Goal: Task Accomplishment & Management: Complete application form

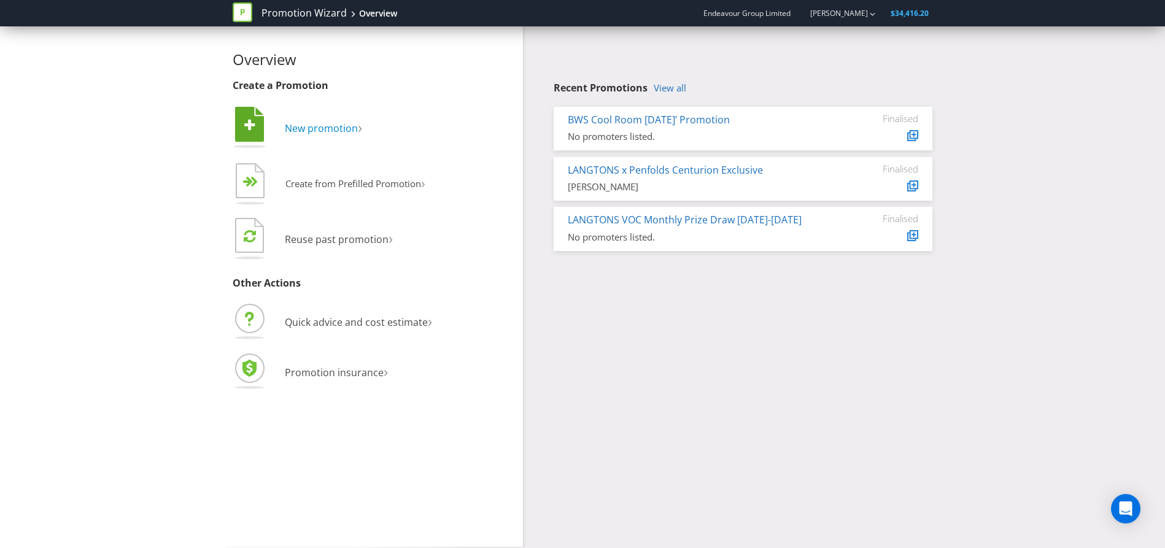
click at [324, 126] on span "New promotion" at bounding box center [321, 129] width 73 height 14
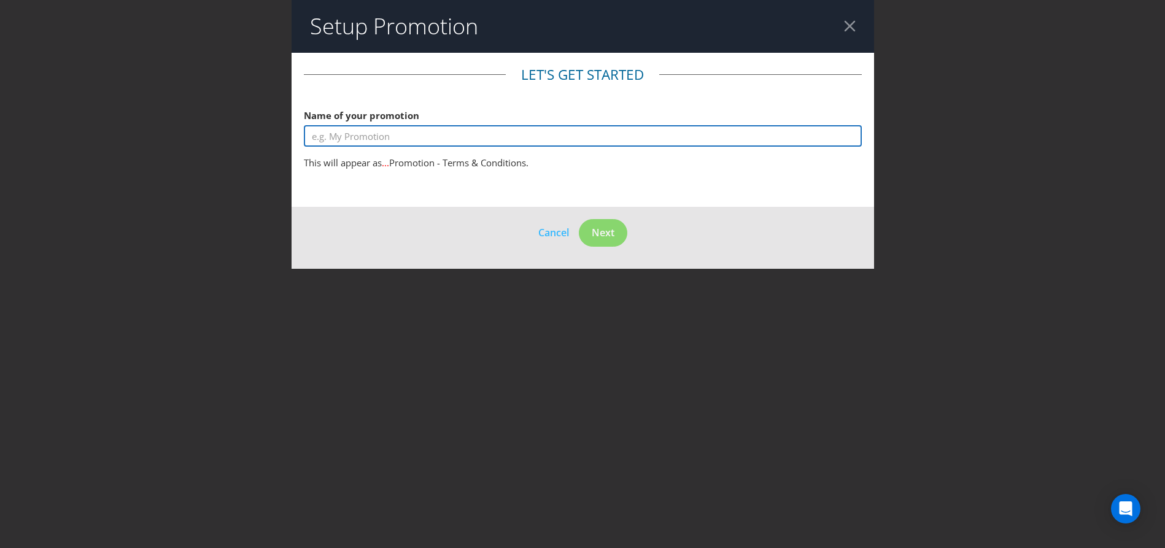
click at [472, 142] on input "text" at bounding box center [583, 135] width 558 height 21
drag, startPoint x: 355, startPoint y: 134, endPoint x: 183, endPoint y: 135, distance: 172.5
click at [183, 135] on div "Setup Promotion Let's get started Name of your promotion E This will appear as …" at bounding box center [582, 274] width 1165 height 548
type input "C"
type input "O"
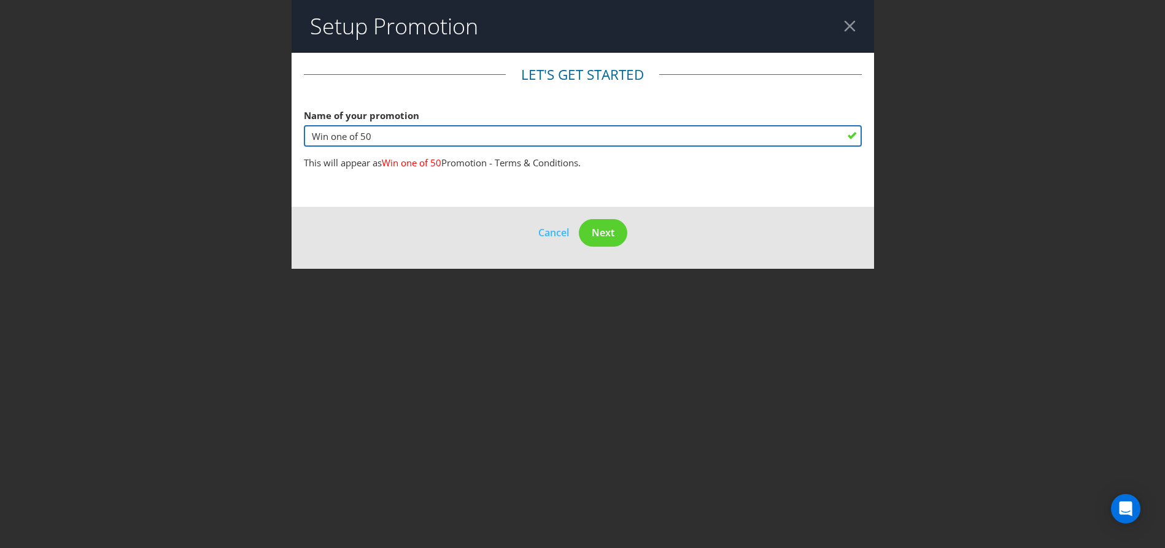
click at [314, 133] on input "Win one of 50" at bounding box center [583, 135] width 558 height 21
click at [427, 138] on input "Complete the survey and Win one of 50" at bounding box center [583, 135] width 558 height 21
click at [430, 137] on input "Complete the survey and Win one of 50" at bounding box center [583, 135] width 558 height 21
click at [428, 136] on input "Complete the survey and Win one of 50" at bounding box center [583, 135] width 558 height 21
drag, startPoint x: 495, startPoint y: 134, endPoint x: 248, endPoint y: 141, distance: 246.9
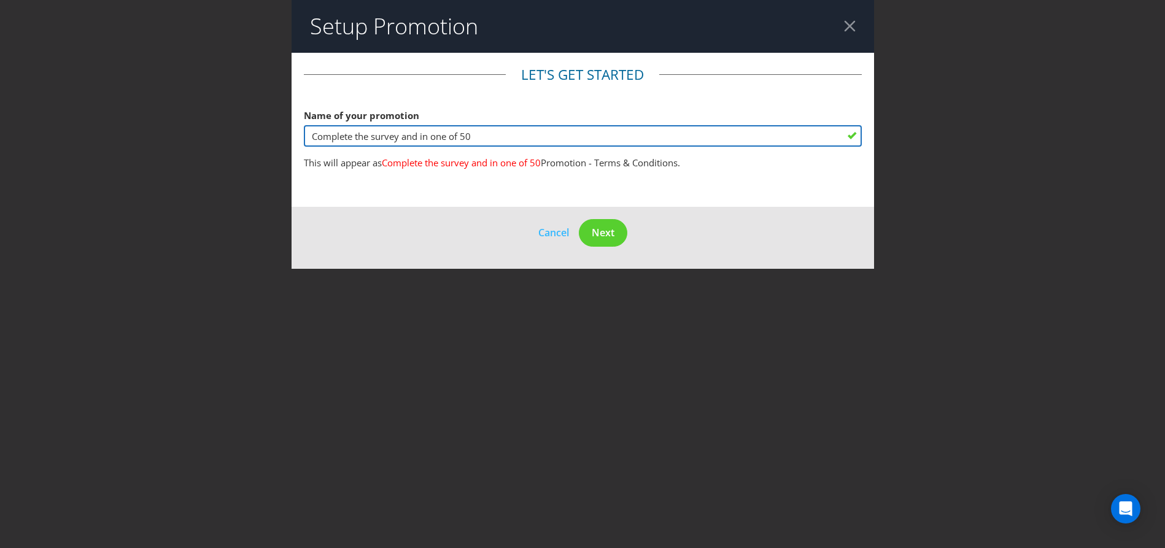
click at [248, 141] on div "Setup Promotion Let's get started Name of your promotion Complete the survey an…" at bounding box center [582, 274] width 1165 height 548
type input "C"
type input "Share Your Feedback and go into the"
drag, startPoint x: 481, startPoint y: 139, endPoint x: 251, endPoint y: 145, distance: 229.7
click at [251, 145] on div "Setup Promotion Let's get started Name of your promotion Share Your Feedback an…" at bounding box center [582, 274] width 1165 height 548
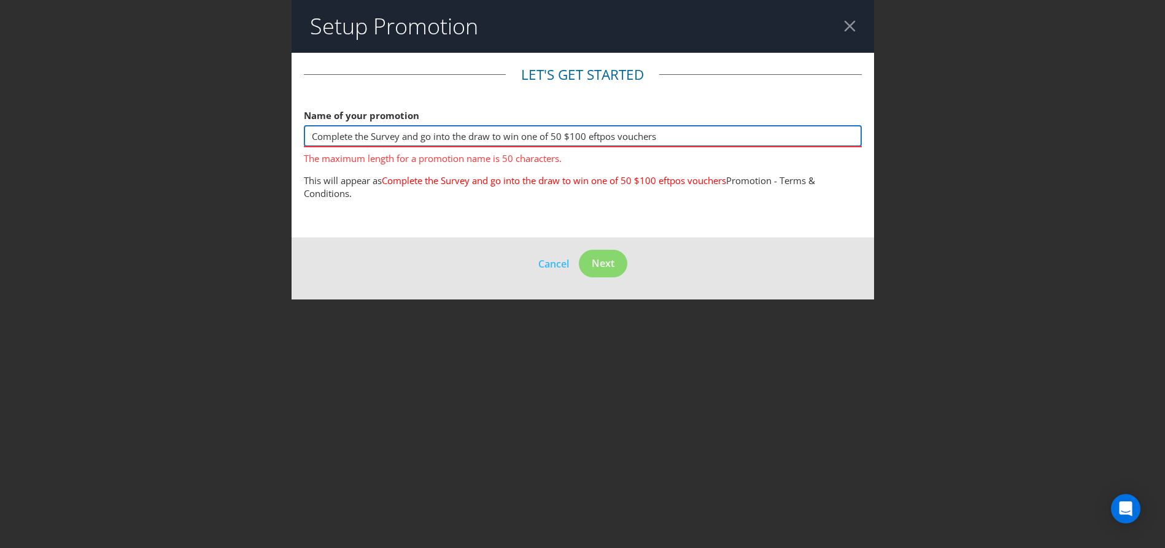
click at [566, 137] on input "Complete the Survey and go into the draw to win one of 50 $100 eftpos vouchers" at bounding box center [583, 135] width 558 height 21
click at [666, 235] on main "Let's get started Name of your promotion Complete the Survey and go into the dr…" at bounding box center [583, 145] width 583 height 185
click at [615, 271] on button "Next" at bounding box center [603, 264] width 48 height 28
click at [341, 137] on input "Complete the Survey and go into the draw to win one of 50 $100 eftpos vouchers" at bounding box center [583, 135] width 558 height 21
drag, startPoint x: 310, startPoint y: 137, endPoint x: 433, endPoint y: 134, distance: 123.4
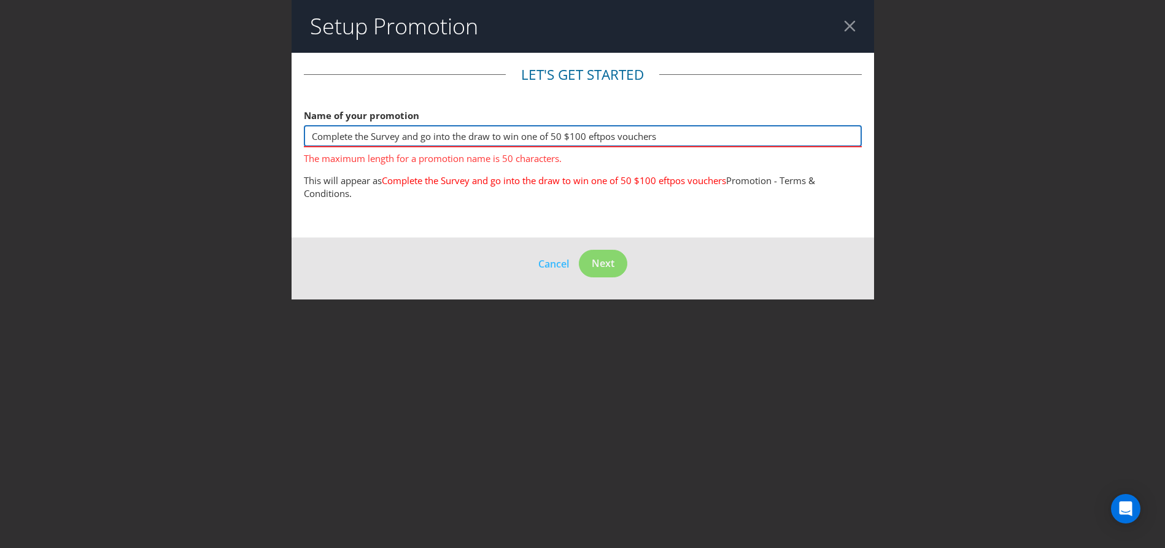
click at [433, 134] on input "Complete the Survey and go into the draw to win one of 50 $100 eftpos vouchers" at bounding box center [583, 135] width 558 height 21
click at [411, 132] on input "Complete the Survey and go into the draw to win one of 50 $100 eftpos vouchers" at bounding box center [583, 135] width 558 height 21
drag, startPoint x: 424, startPoint y: 138, endPoint x: 490, endPoint y: 136, distance: 66.9
click at [490, 136] on input "Complete the Survey and go into the draw to win one of 50 $100 eftpos vouchers" at bounding box center [583, 135] width 558 height 21
click at [560, 150] on span "The maximum length for a promotion name is 50 characters." at bounding box center [583, 156] width 558 height 18
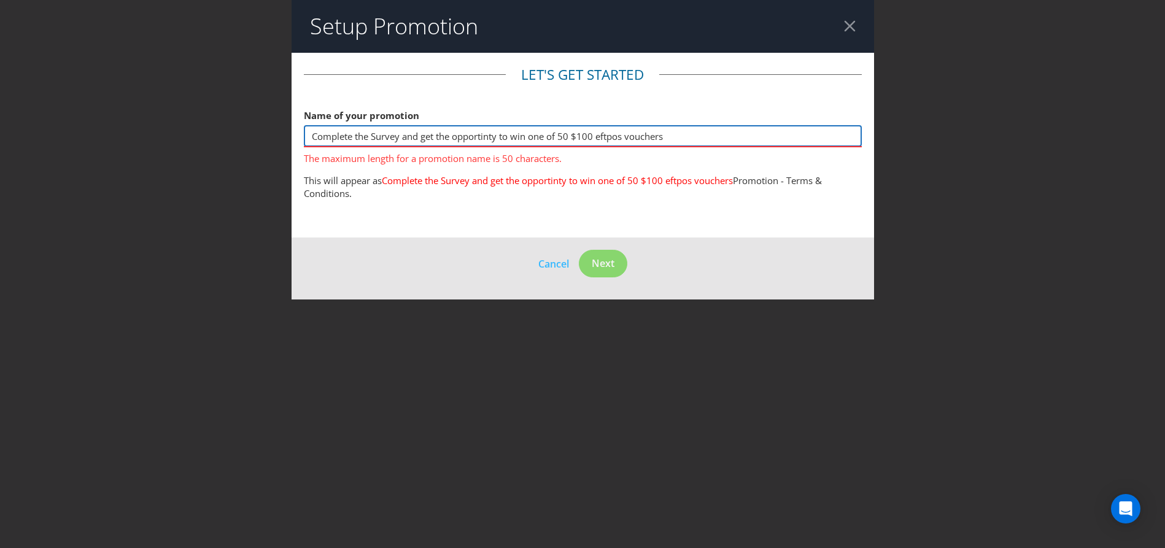
drag, startPoint x: 532, startPoint y: 137, endPoint x: 595, endPoint y: 133, distance: 62.7
click at [595, 133] on input "Complete the Survey and get the opportinty to win one of 50 $100 eftpos vouchers" at bounding box center [583, 135] width 558 height 21
drag, startPoint x: 313, startPoint y: 135, endPoint x: 460, endPoint y: 135, distance: 147.3
click at [460, 135] on input "Complete the Survey and get the opportinty to win one of 50 $100 eftpos vouchers" at bounding box center [583, 135] width 558 height 21
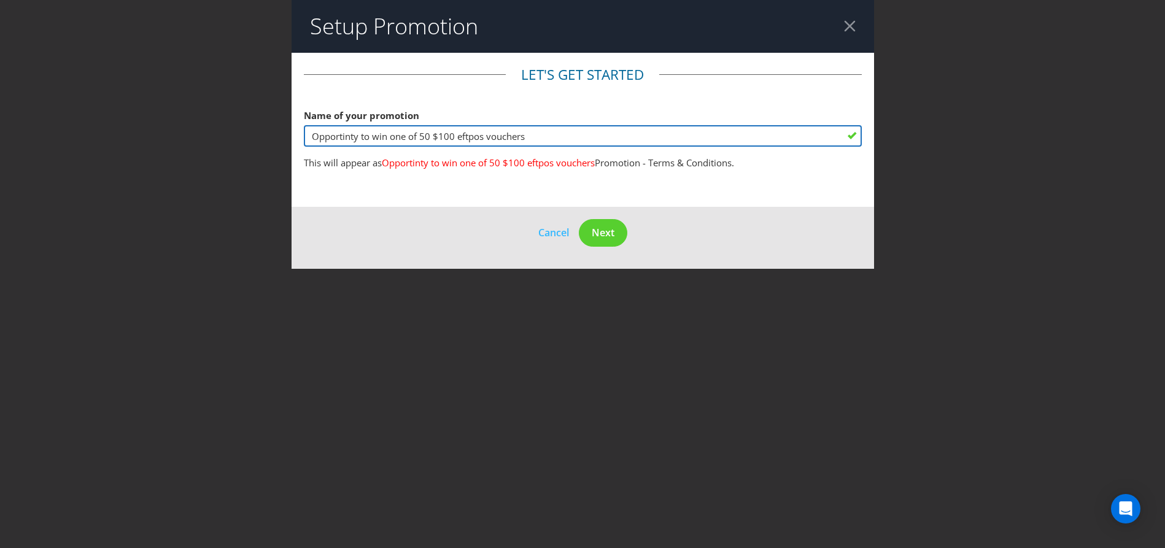
drag, startPoint x: 551, startPoint y: 131, endPoint x: 249, endPoint y: 167, distance: 303.5
click at [249, 167] on div "Setup Promotion Let's get started Name of your promotion Opportinty to win one …" at bounding box center [582, 274] width 1165 height 548
type input "Endeavour Group and [PERSON_NAME] Research Project 2025"
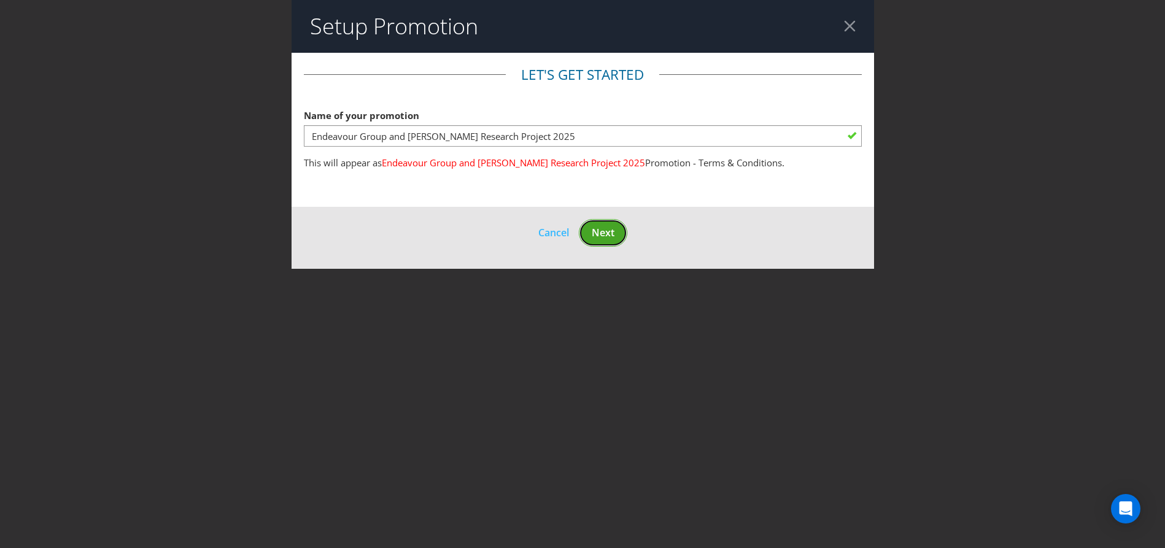
click at [600, 234] on span "Next" at bounding box center [603, 233] width 23 height 14
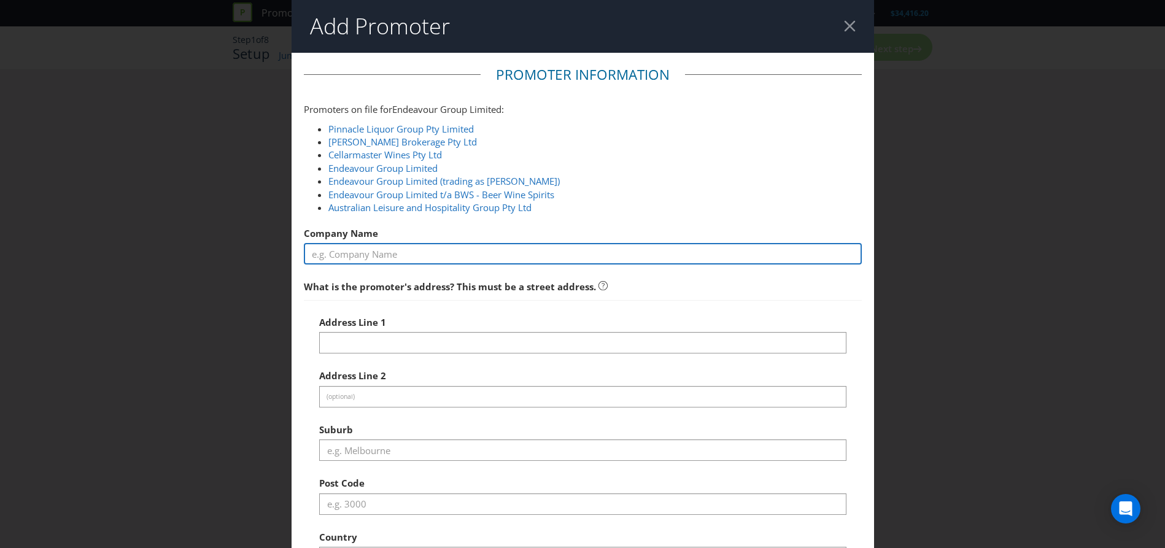
click at [342, 254] on input "text" at bounding box center [583, 253] width 558 height 21
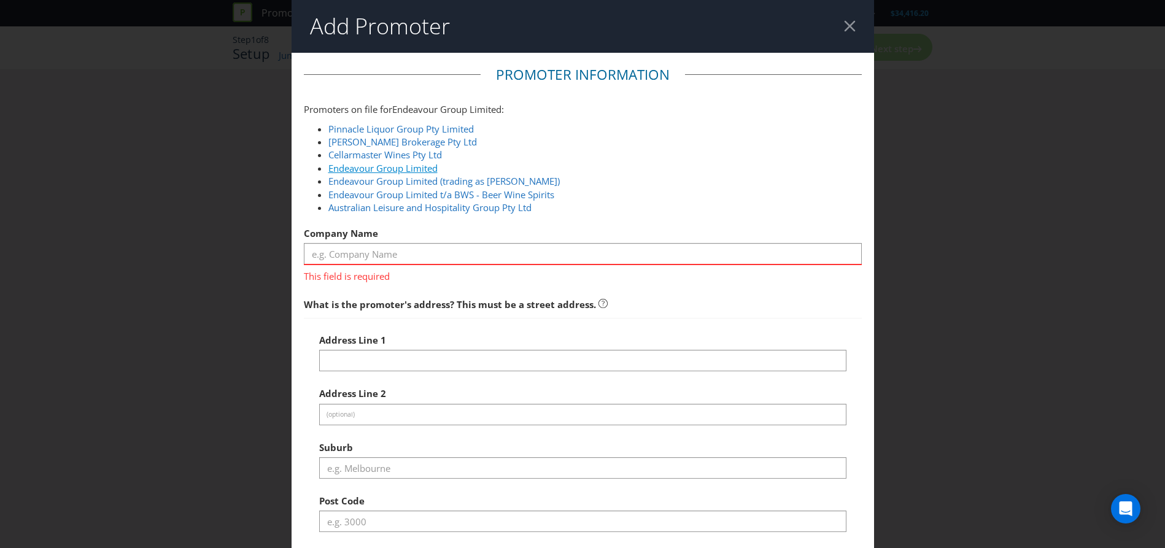
click at [400, 171] on link "Endeavour Group Limited" at bounding box center [382, 168] width 109 height 12
type input "Endeavour Group Limited"
type input "[STREET_ADDRESS]"
type input "[GEOGRAPHIC_DATA]"
type input "2010"
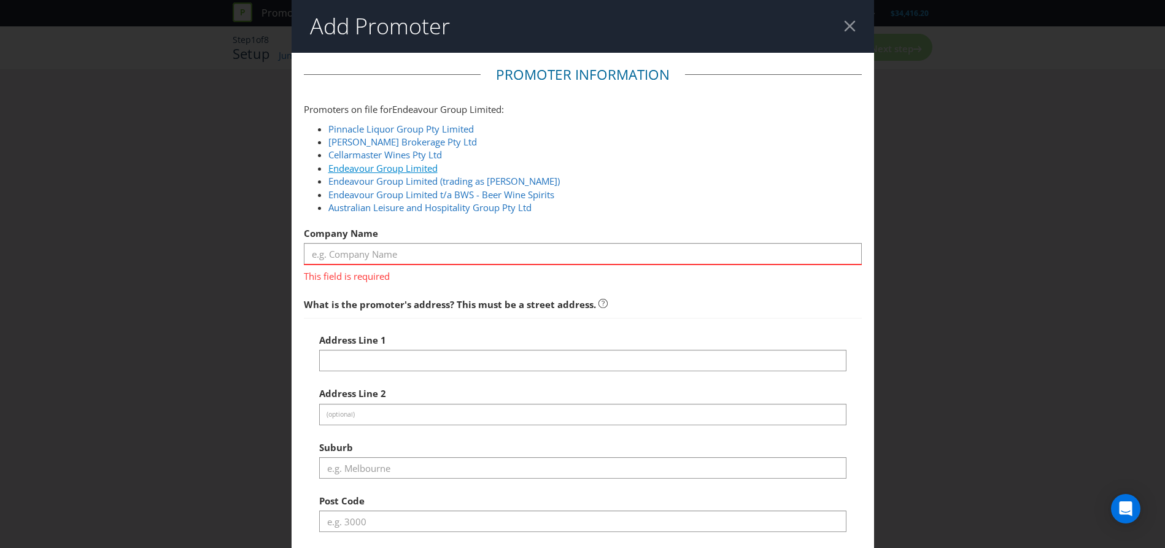
select select "AU"
type input "1300 721 920"
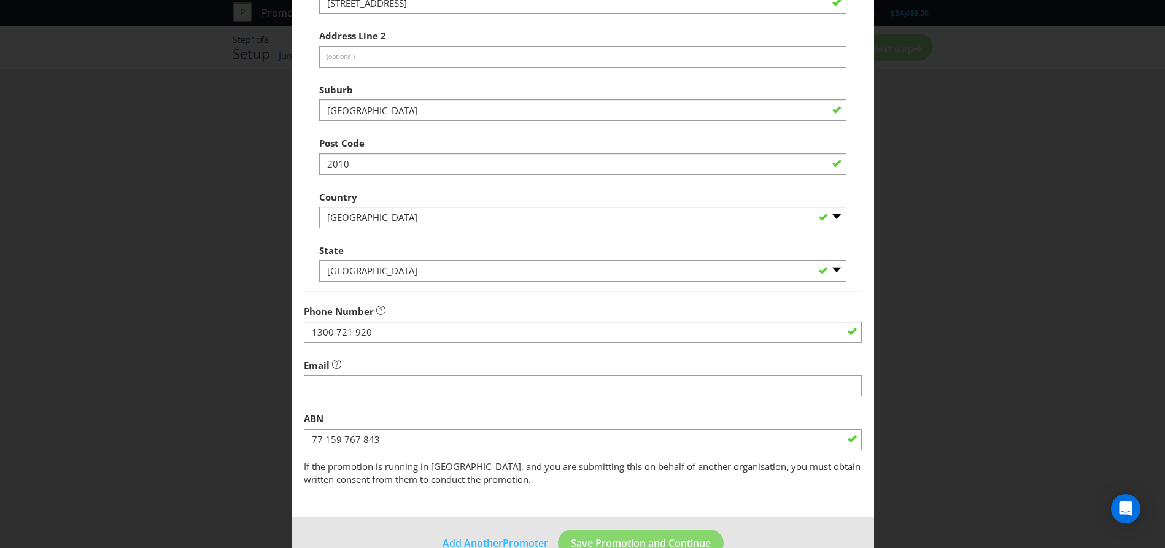
scroll to position [371, 0]
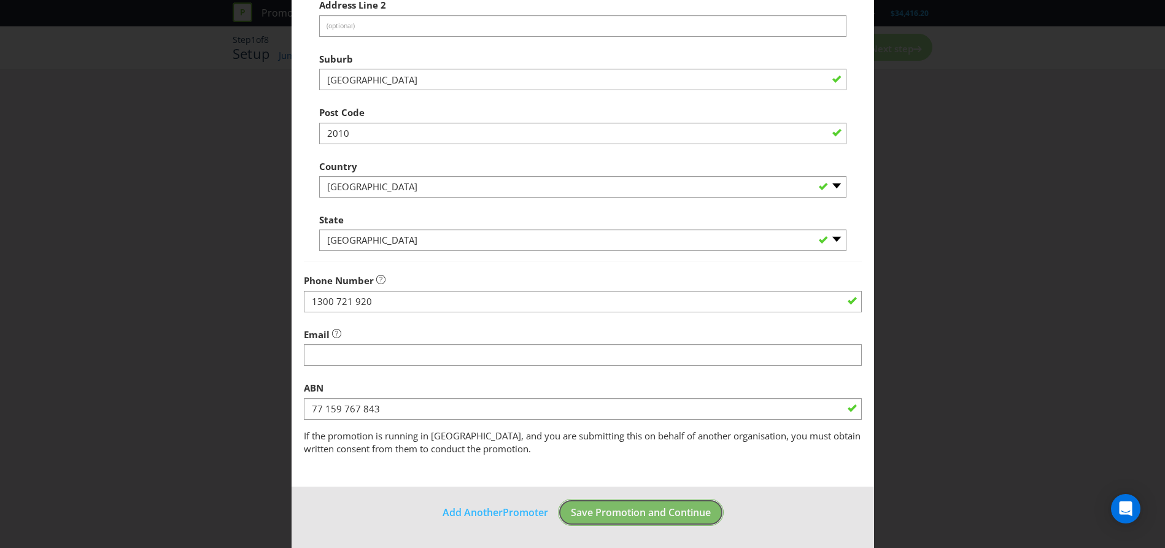
click at [628, 512] on span "Save Promotion and Continue" at bounding box center [641, 513] width 140 height 14
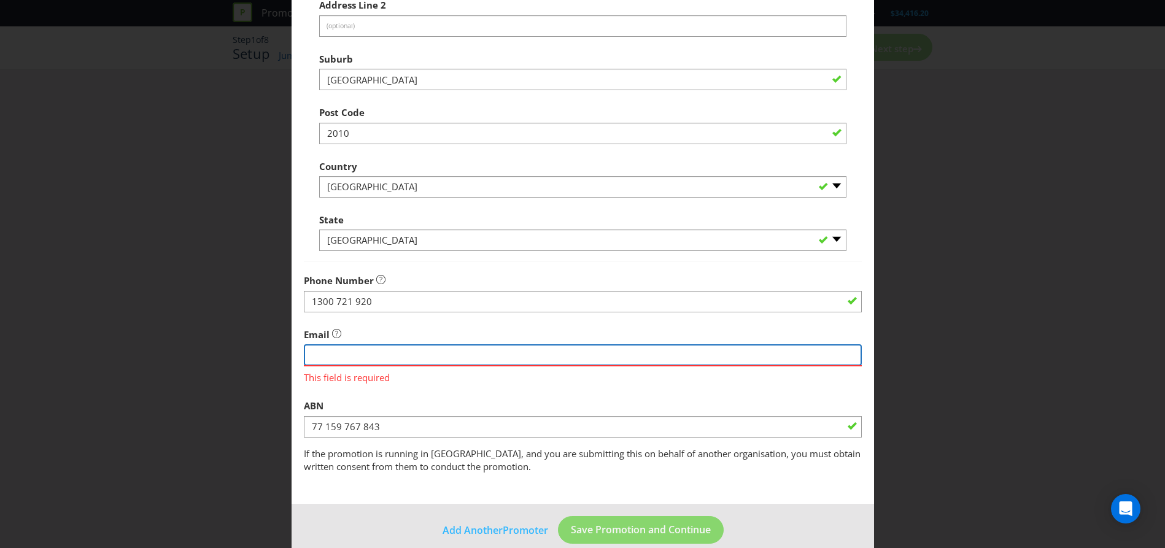
click at [356, 354] on input "string" at bounding box center [583, 354] width 558 height 21
click at [433, 325] on div "Email This field is required" at bounding box center [583, 353] width 558 height 62
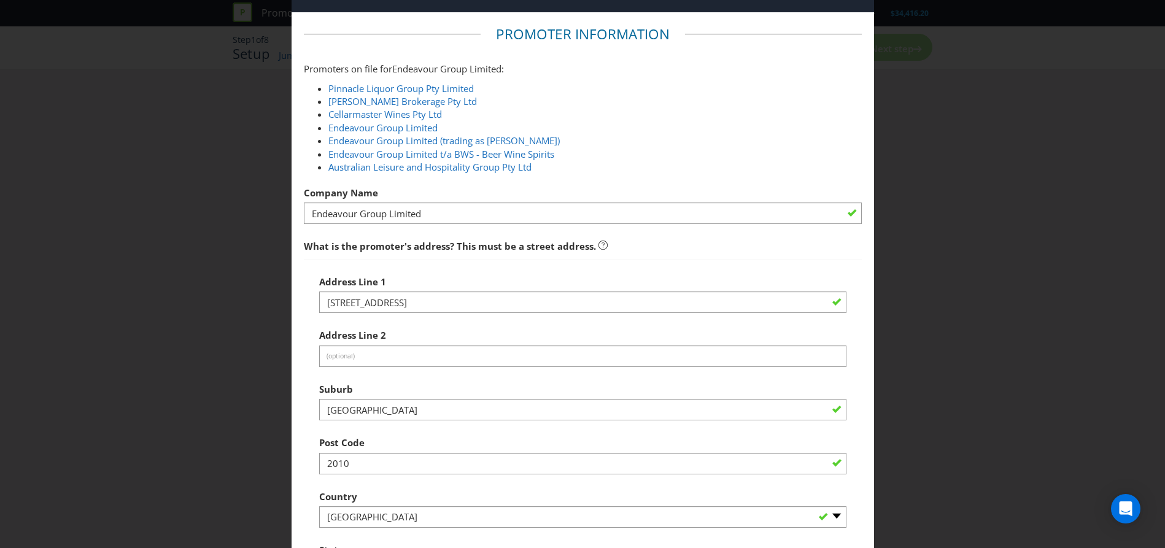
scroll to position [389, 0]
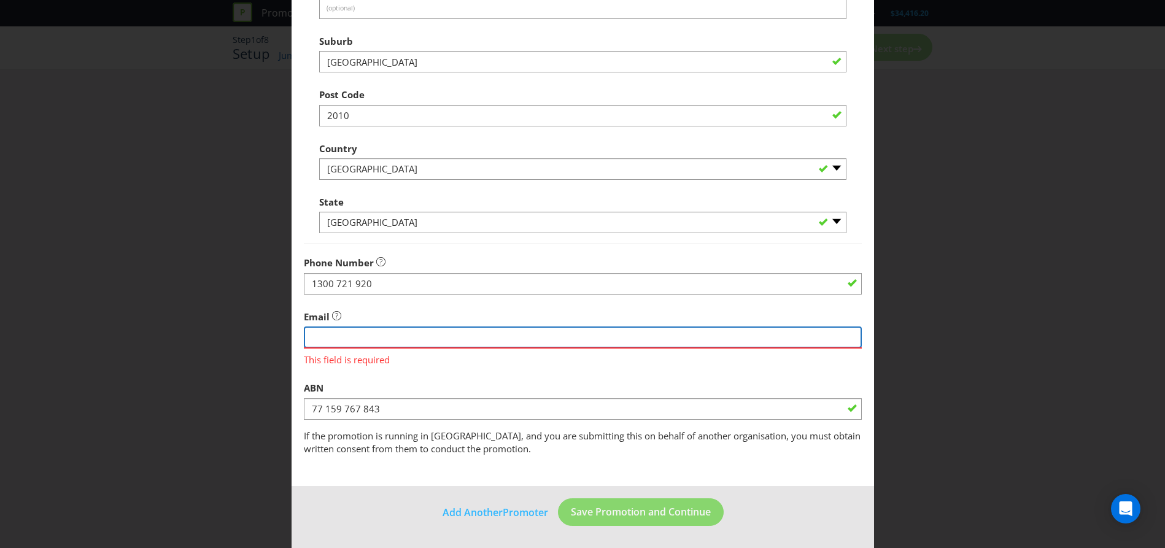
click at [402, 338] on input "string" at bounding box center [583, 337] width 558 height 21
type input "[EMAIL_ADDRESS][DOMAIN_NAME]"
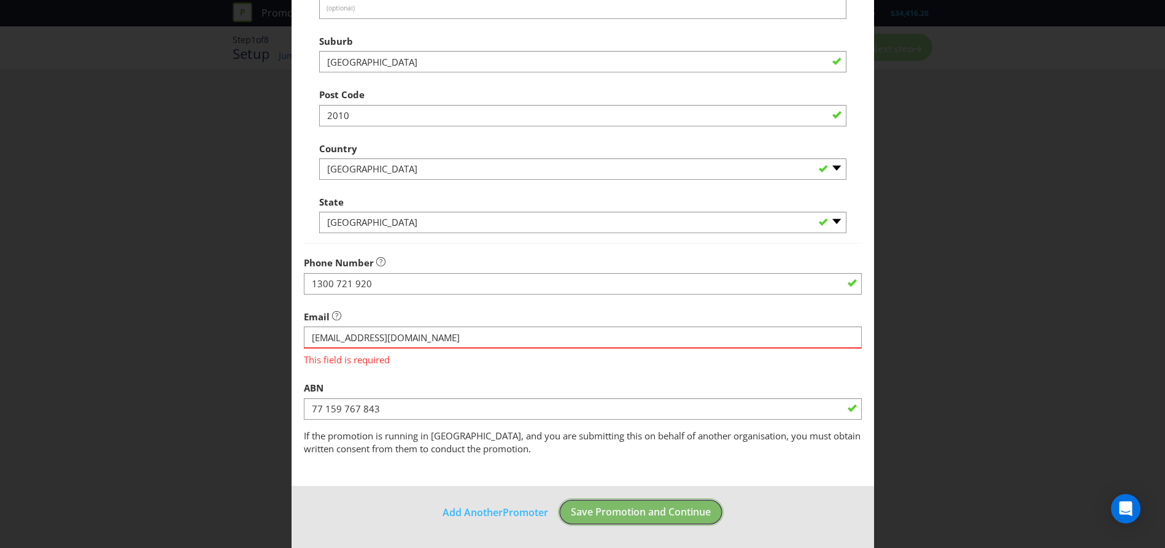
scroll to position [371, 0]
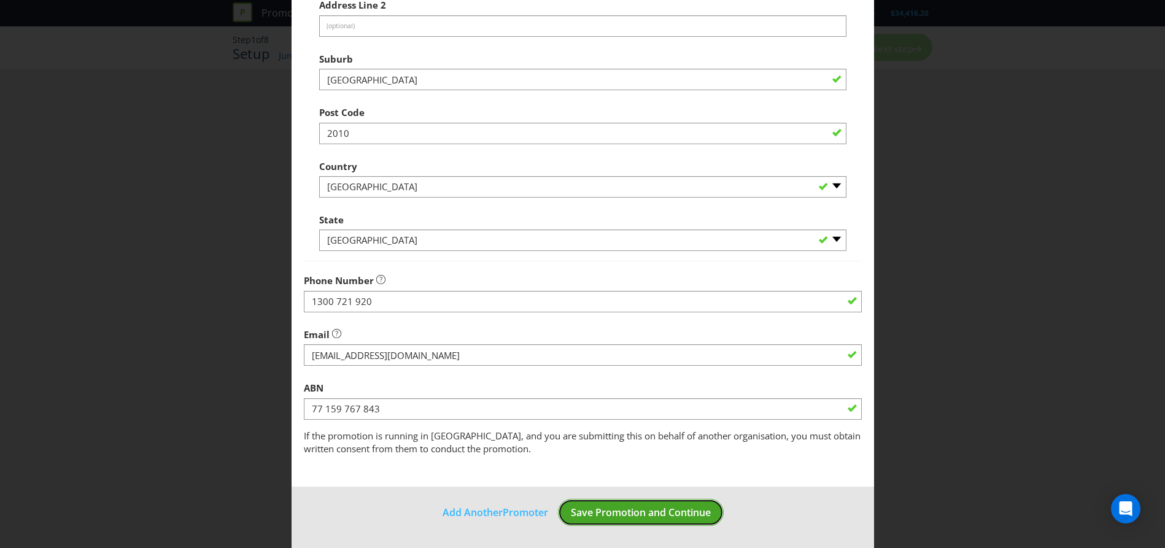
click at [623, 519] on button "Save Promotion and Continue" at bounding box center [641, 513] width 166 height 28
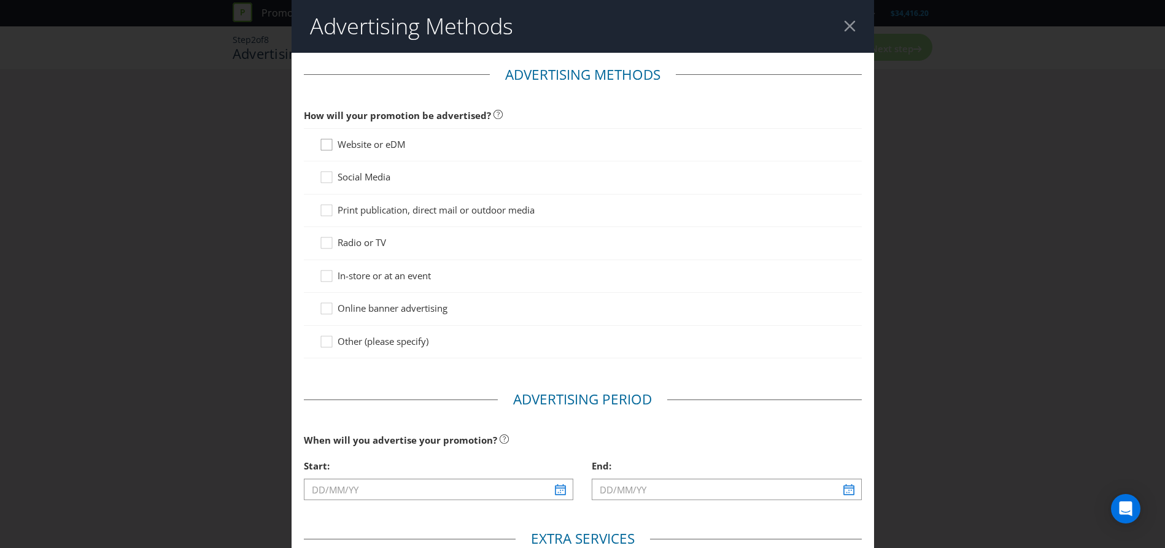
click at [320, 145] on icon at bounding box center [328, 147] width 18 height 18
click at [0, 0] on input "Website or eDM" at bounding box center [0, 0] width 0 height 0
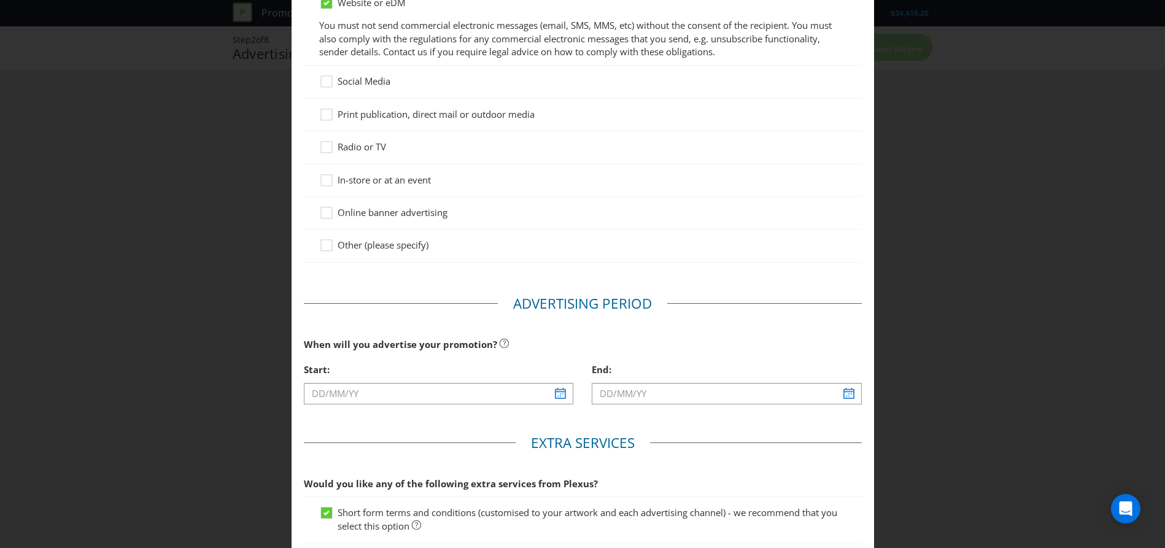
scroll to position [184, 0]
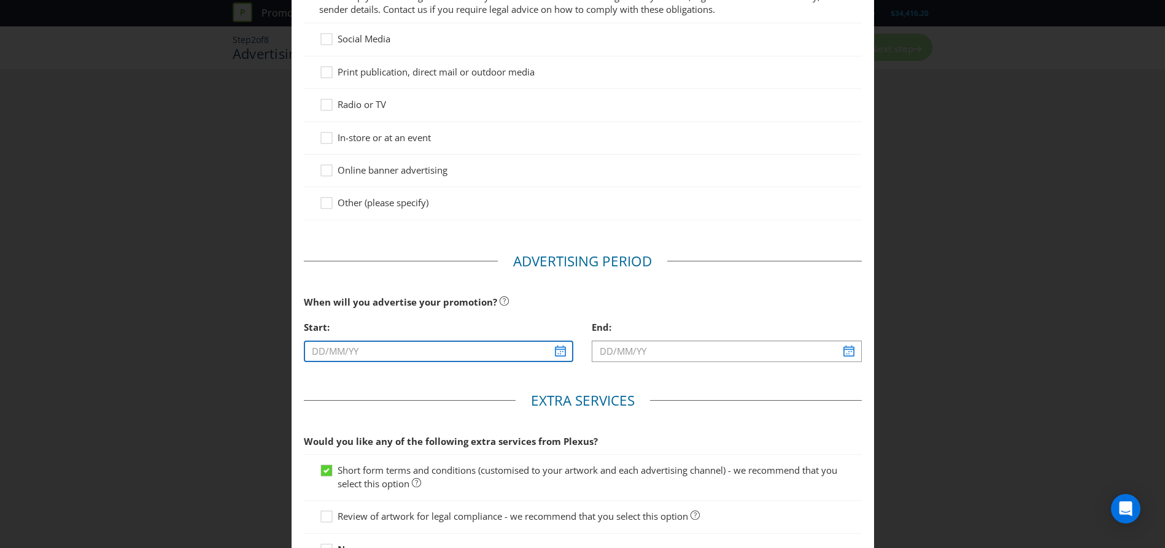
click at [560, 354] on input "text" at bounding box center [439, 351] width 270 height 21
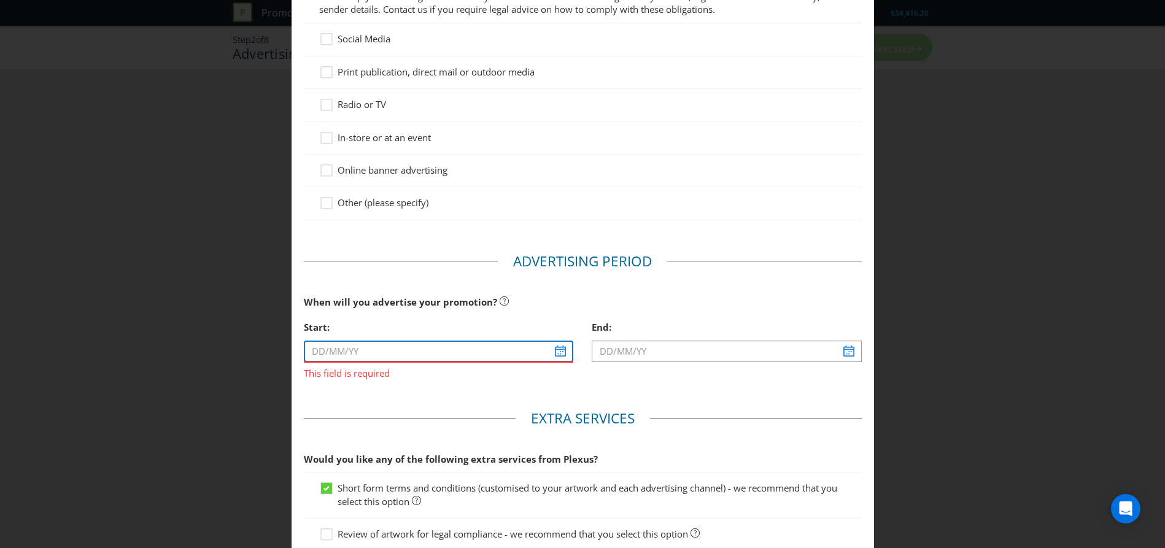
click at [558, 356] on input "text" at bounding box center [439, 351] width 270 height 21
click at [557, 348] on input "text" at bounding box center [439, 351] width 270 height 21
click at [389, 349] on input "text" at bounding box center [439, 351] width 270 height 21
click at [316, 355] on input "text" at bounding box center [439, 351] width 270 height 21
drag, startPoint x: 549, startPoint y: 351, endPoint x: 562, endPoint y: 352, distance: 13.0
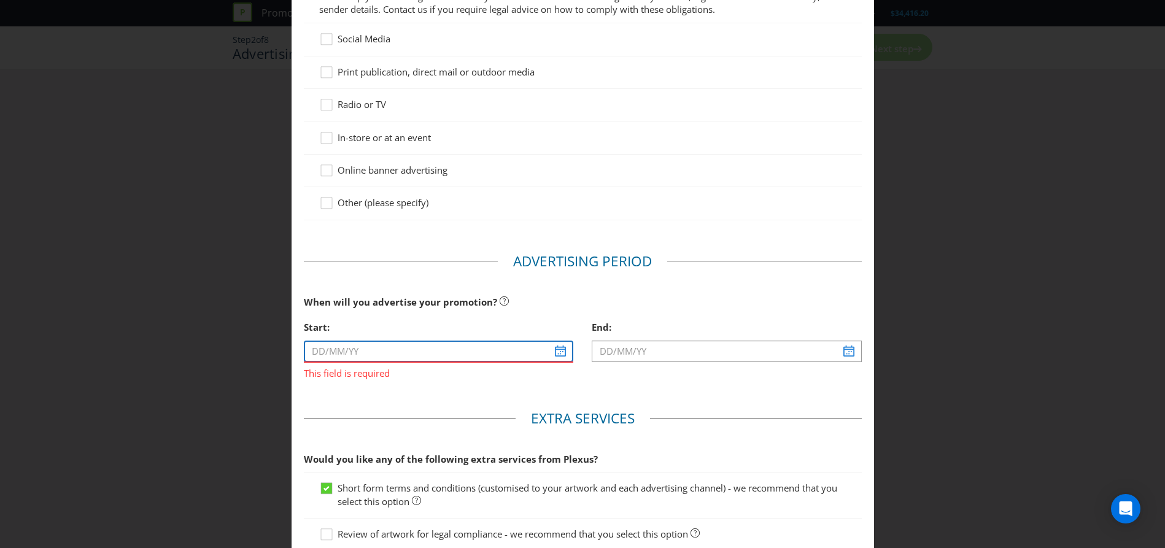
click at [552, 352] on input "text" at bounding box center [439, 351] width 270 height 21
click at [560, 351] on input "text" at bounding box center [439, 351] width 270 height 21
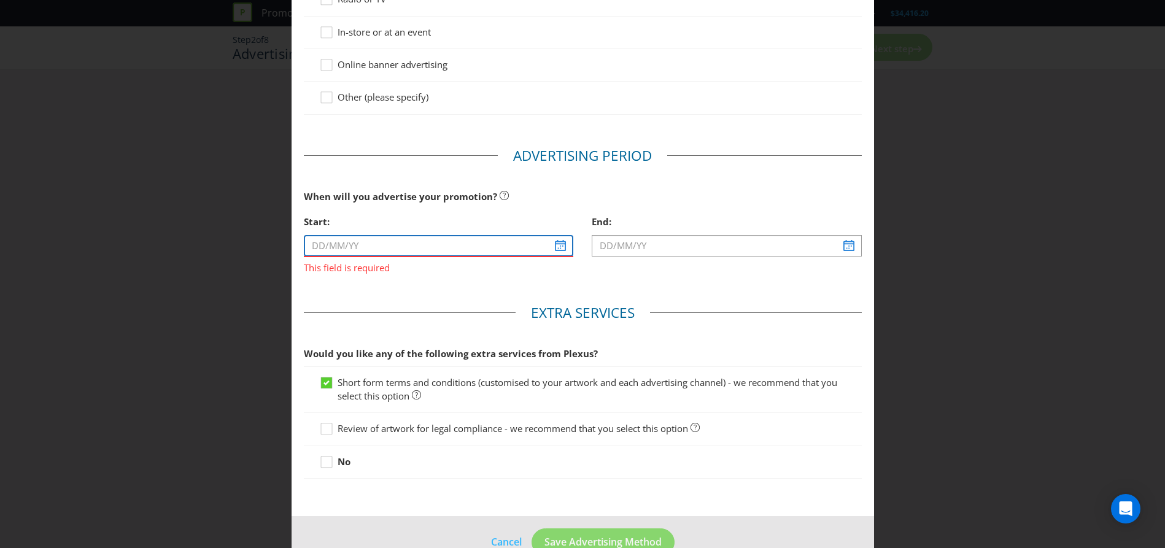
scroll to position [307, 0]
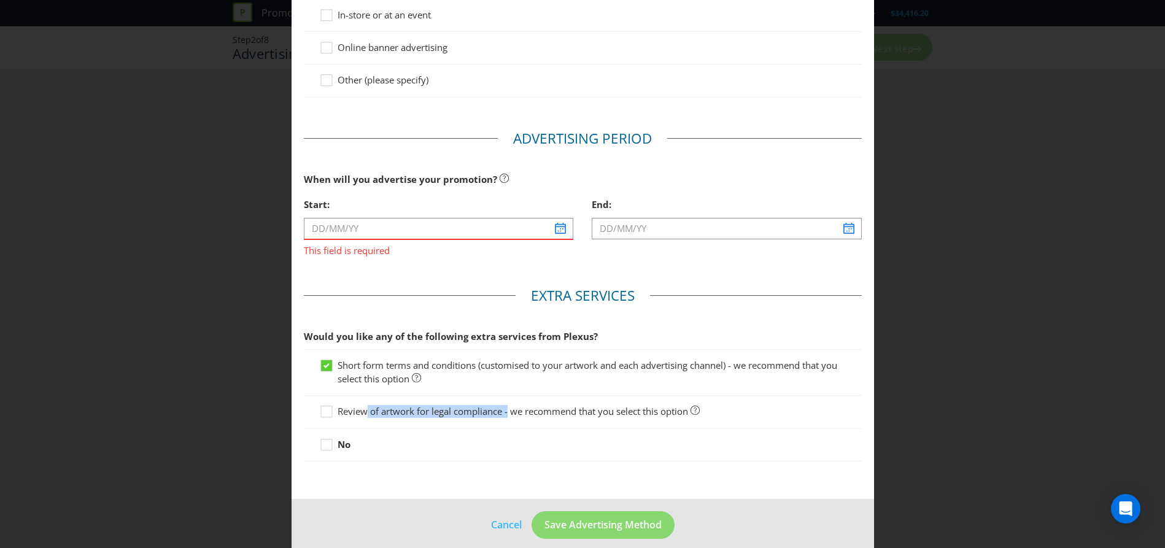
drag, startPoint x: 364, startPoint y: 410, endPoint x: 505, endPoint y: 413, distance: 140.6
click at [505, 413] on span "Review of artwork for legal compliance - we recommend that you select this opti…" at bounding box center [513, 411] width 351 height 12
click at [510, 408] on span "Review of artwork for legal compliance - we recommend that you select this opti…" at bounding box center [513, 411] width 351 height 12
click at [0, 0] on input "Review of artwork for legal compliance - we recommend that you select this opti…" at bounding box center [0, 0] width 0 height 0
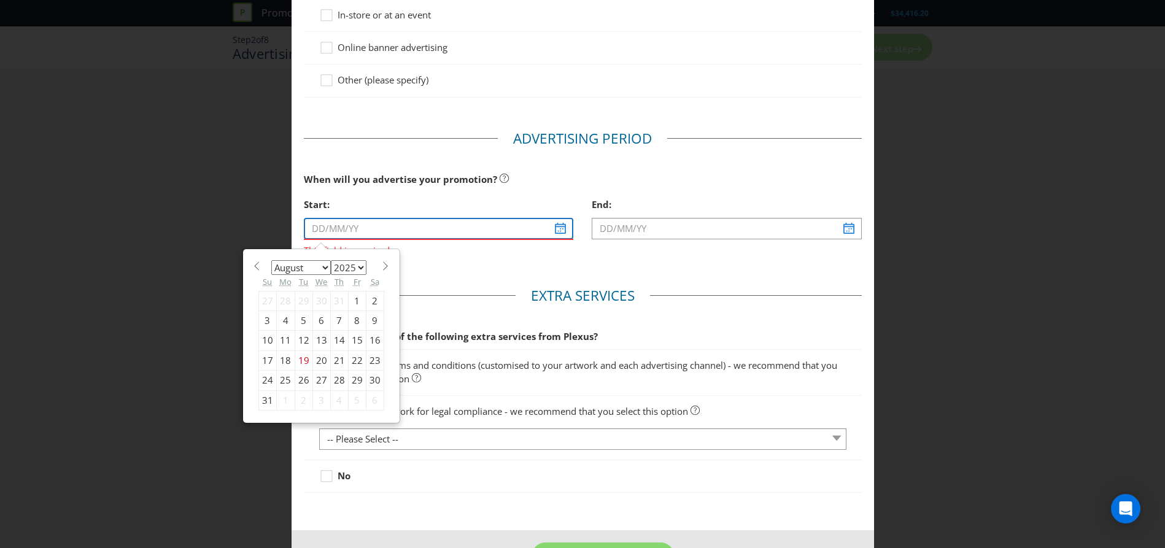
click at [333, 226] on input "text" at bounding box center [439, 228] width 270 height 21
click at [320, 270] on select "January February March April May June July August September October November De…" at bounding box center [301, 267] width 60 height 15
click at [381, 266] on span at bounding box center [385, 266] width 9 height 9
select select "8"
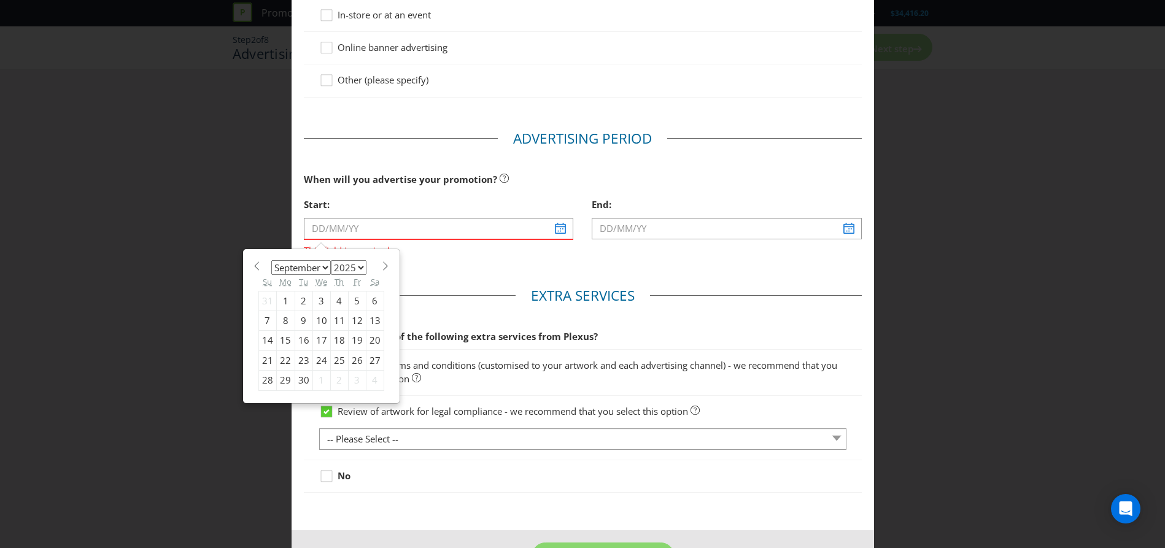
click at [282, 319] on div "8" at bounding box center [285, 321] width 18 height 20
type input "[DATE]"
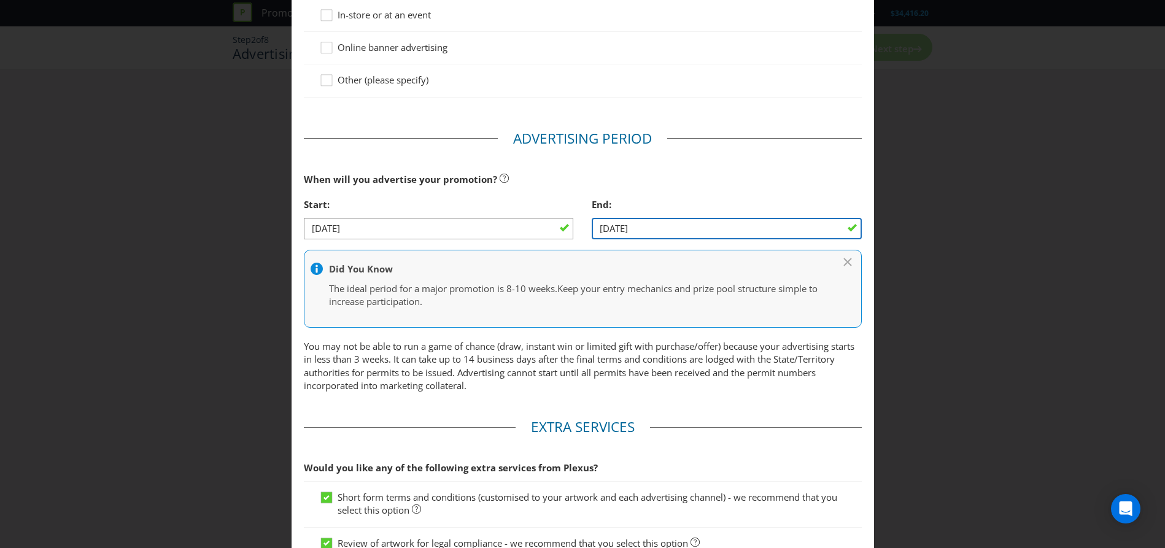
click at [803, 230] on input "[DATE]" at bounding box center [727, 228] width 270 height 21
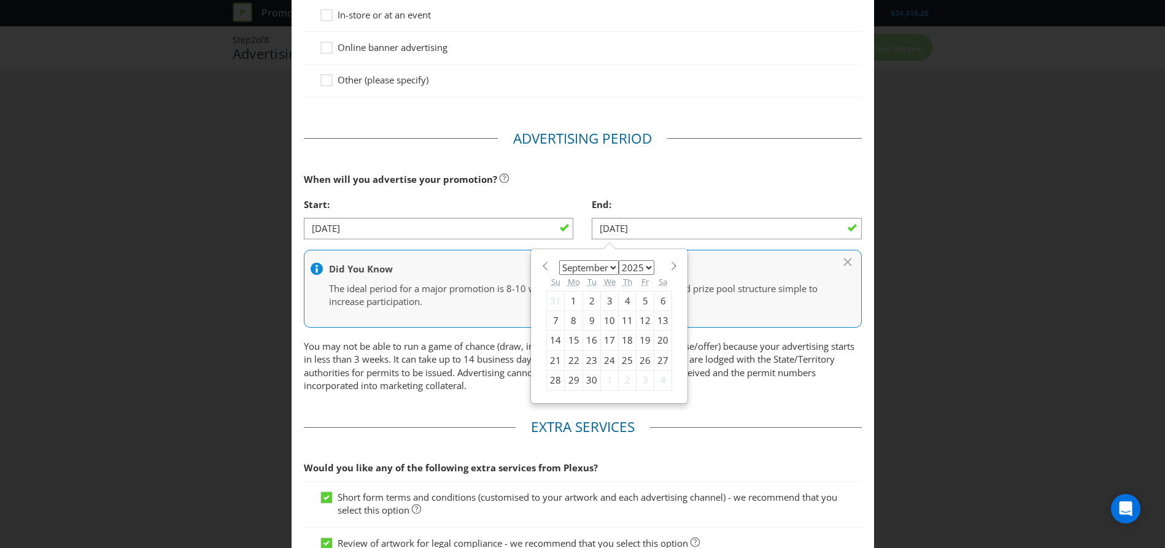
click at [585, 377] on div "30" at bounding box center [592, 381] width 18 height 20
click at [604, 231] on input "[DATE]" at bounding box center [727, 228] width 270 height 21
click at [553, 345] on div "14" at bounding box center [556, 341] width 18 height 20
type input "[DATE]"
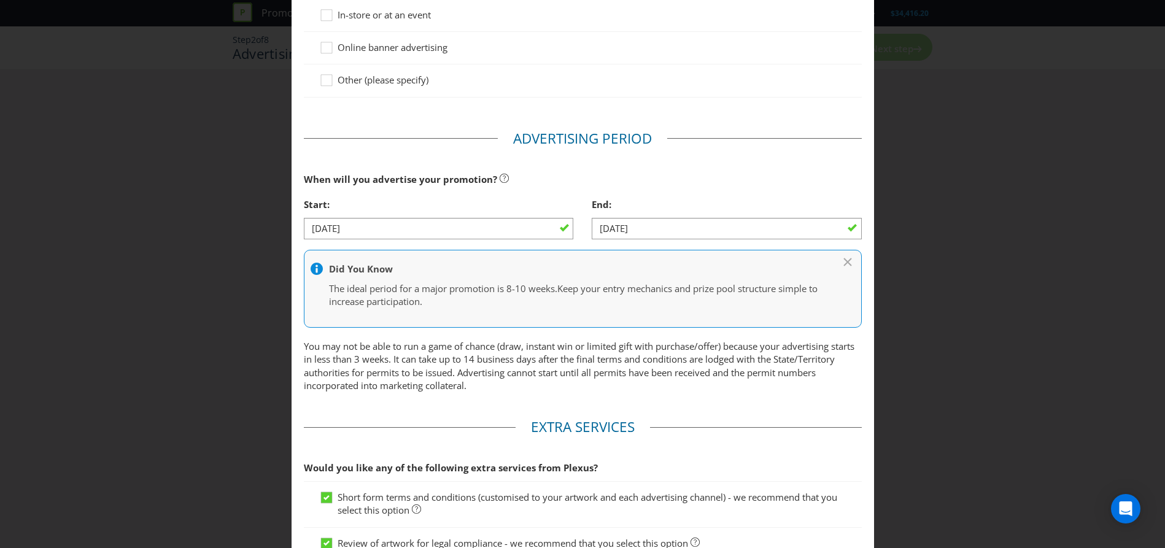
click at [724, 379] on p "You may not be able to run a game of chance (draw, instant win or limited gift …" at bounding box center [583, 366] width 558 height 53
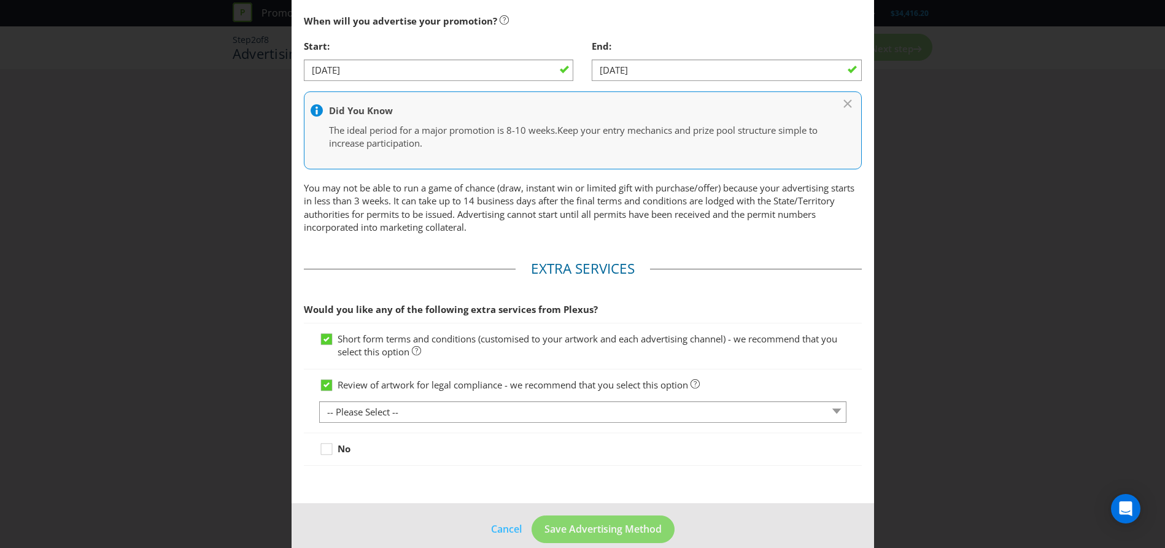
scroll to position [483, 0]
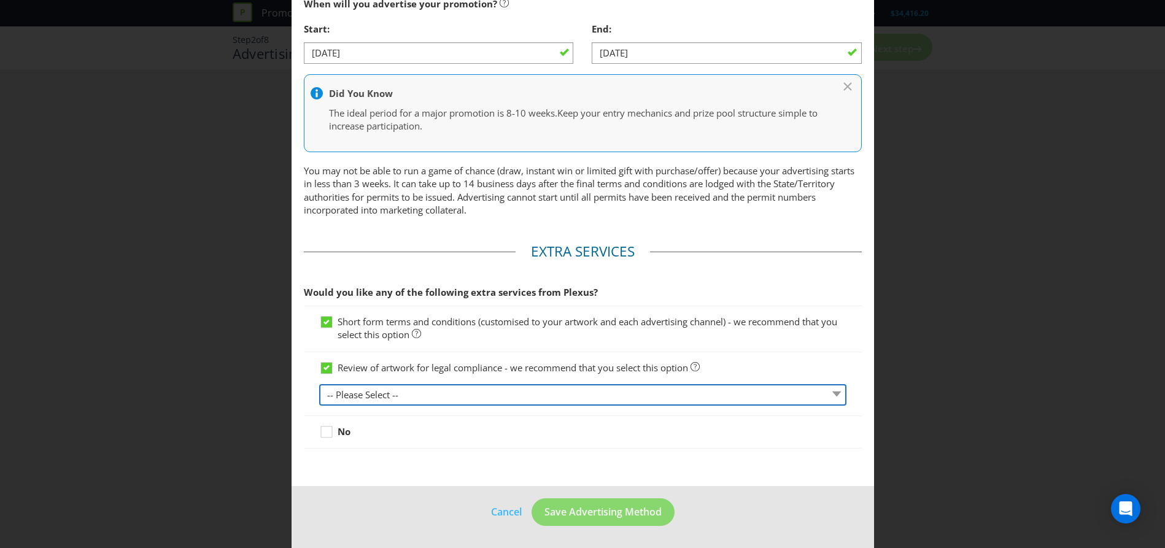
click at [363, 397] on select "-- Please Select -- 1 piece 2-4 pieces (provided at same time) 5-7 pieces (prov…" at bounding box center [582, 394] width 527 height 21
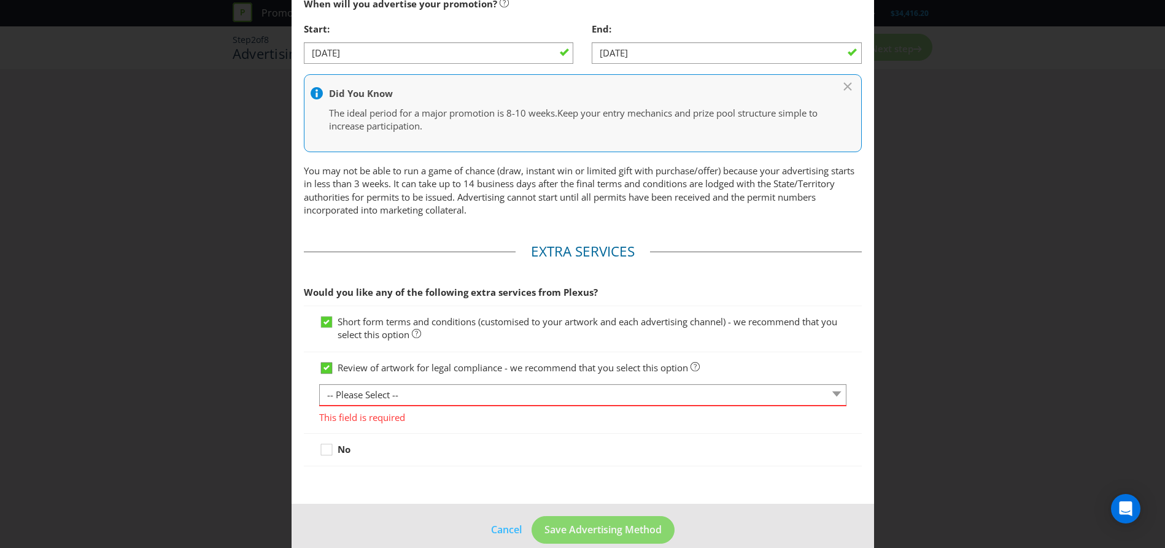
click at [321, 365] on icon at bounding box center [326, 367] width 11 height 11
click at [0, 0] on input "Review of artwork for legal compliance - we recommend that you select this opti…" at bounding box center [0, 0] width 0 height 0
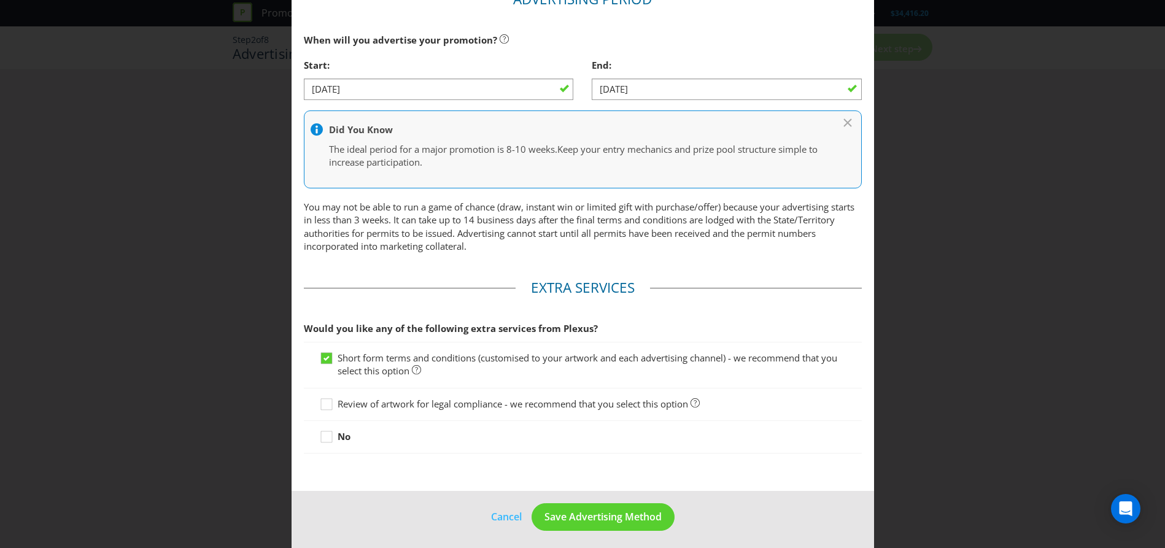
scroll to position [451, 0]
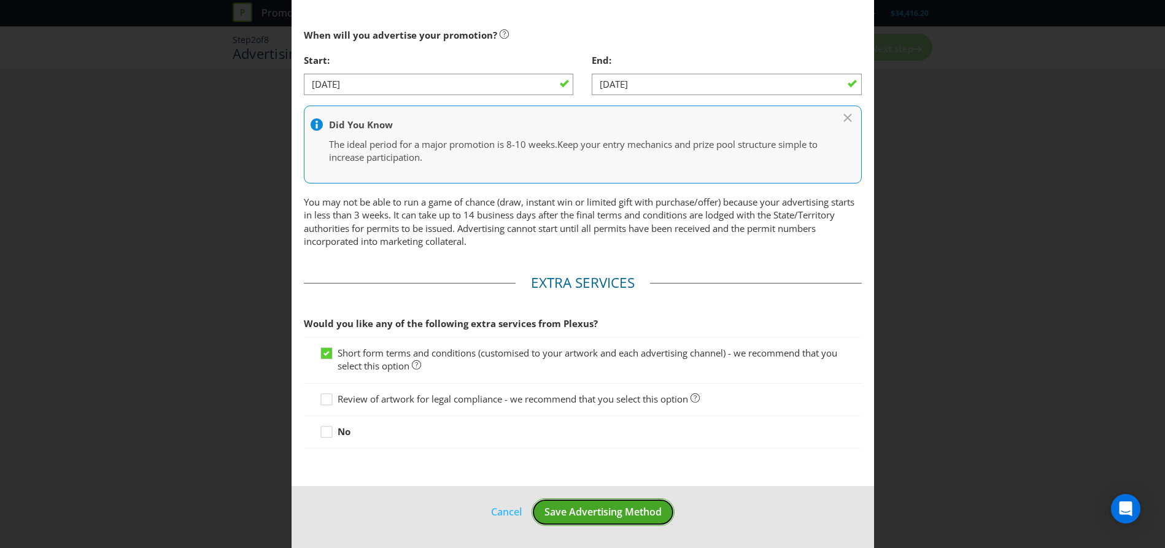
click at [605, 516] on span "Save Advertising Method" at bounding box center [603, 512] width 117 height 14
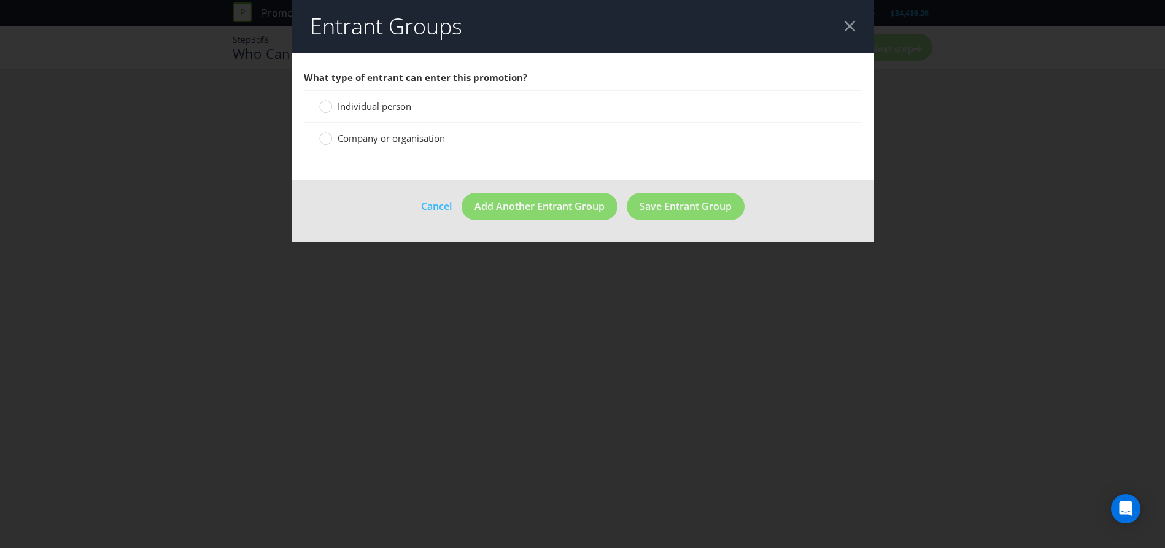
click at [358, 105] on span "Individual person" at bounding box center [375, 106] width 74 height 12
click at [0, 0] on input "Individual person" at bounding box center [0, 0] width 0 height 0
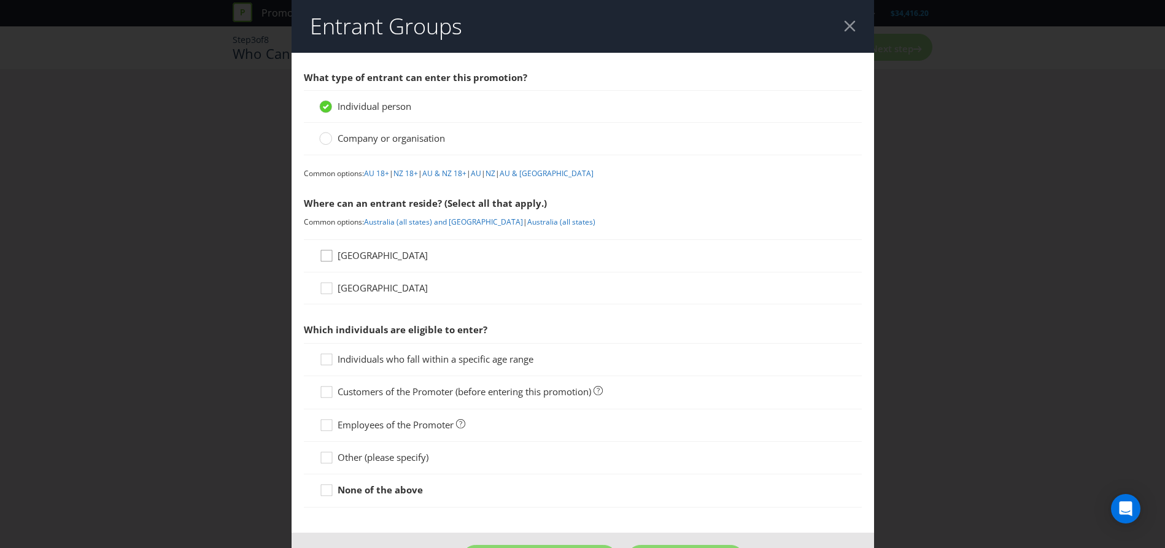
click at [327, 253] on icon at bounding box center [328, 258] width 18 height 18
click at [0, 0] on input "[GEOGRAPHIC_DATA]" at bounding box center [0, 0] width 0 height 0
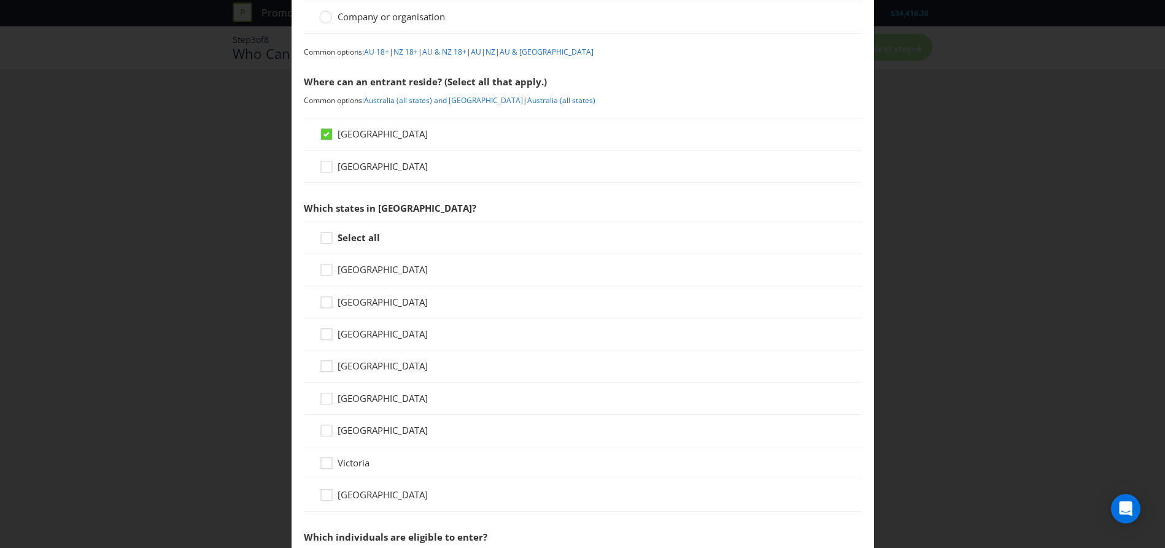
scroll to position [123, 0]
click at [324, 235] on div at bounding box center [327, 233] width 6 height 6
click at [0, 0] on input "Select all" at bounding box center [0, 0] width 0 height 0
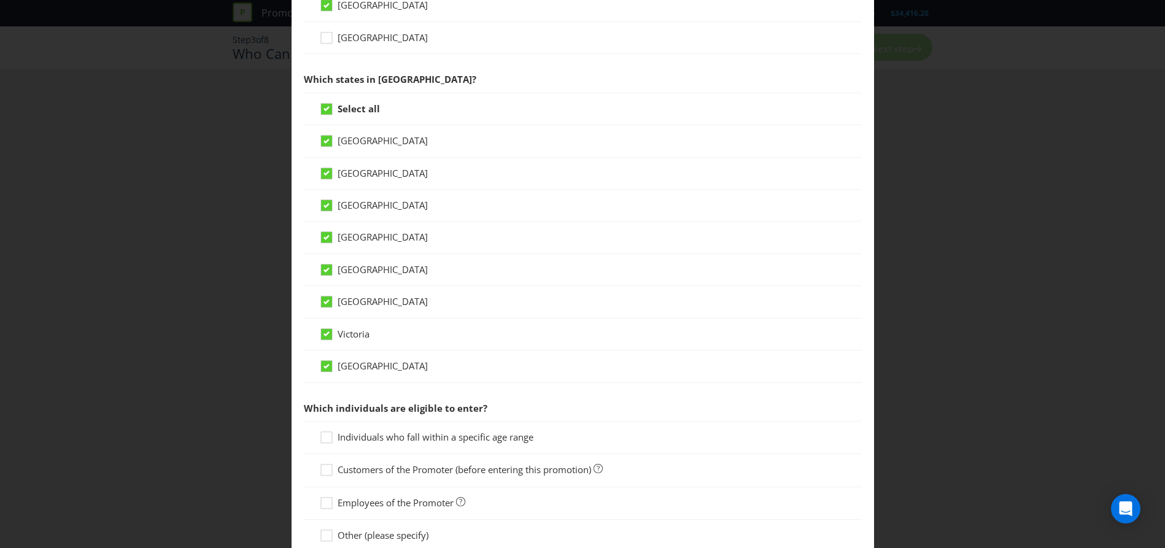
scroll to position [368, 0]
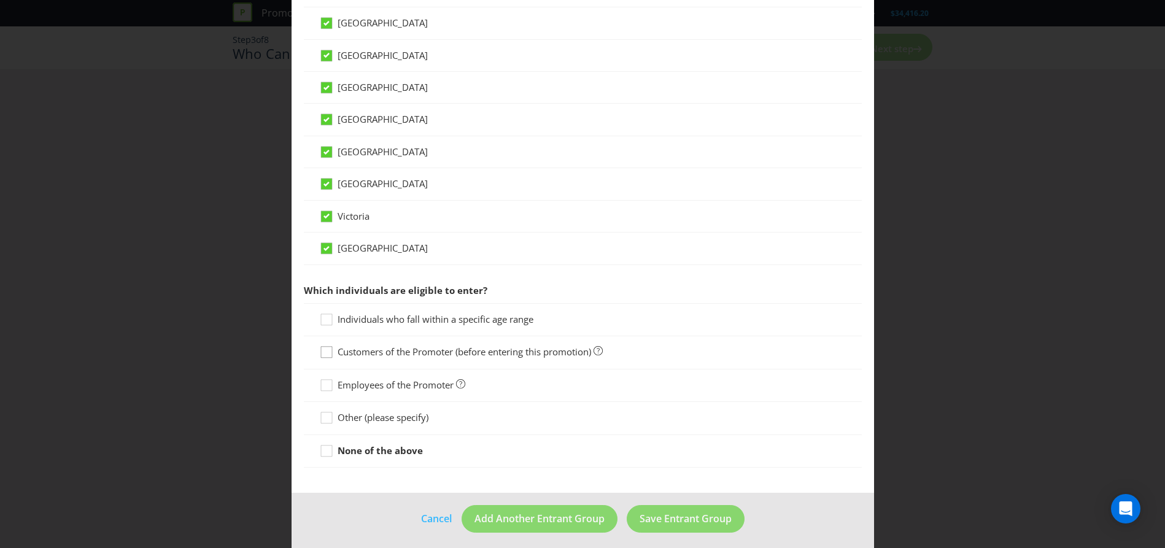
click at [332, 353] on icon at bounding box center [328, 355] width 18 height 18
click at [0, 0] on input "Customers of the Promoter (before entering this promotion)" at bounding box center [0, 0] width 0 height 0
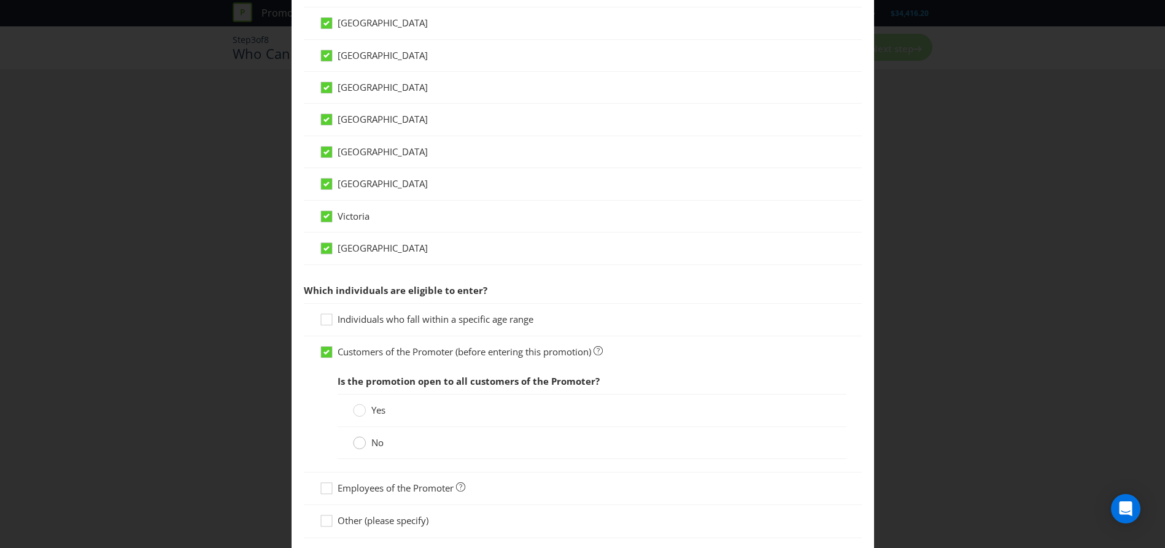
click at [354, 445] on circle at bounding box center [359, 443] width 12 height 12
click at [0, 0] on input "No" at bounding box center [0, 0] width 0 height 0
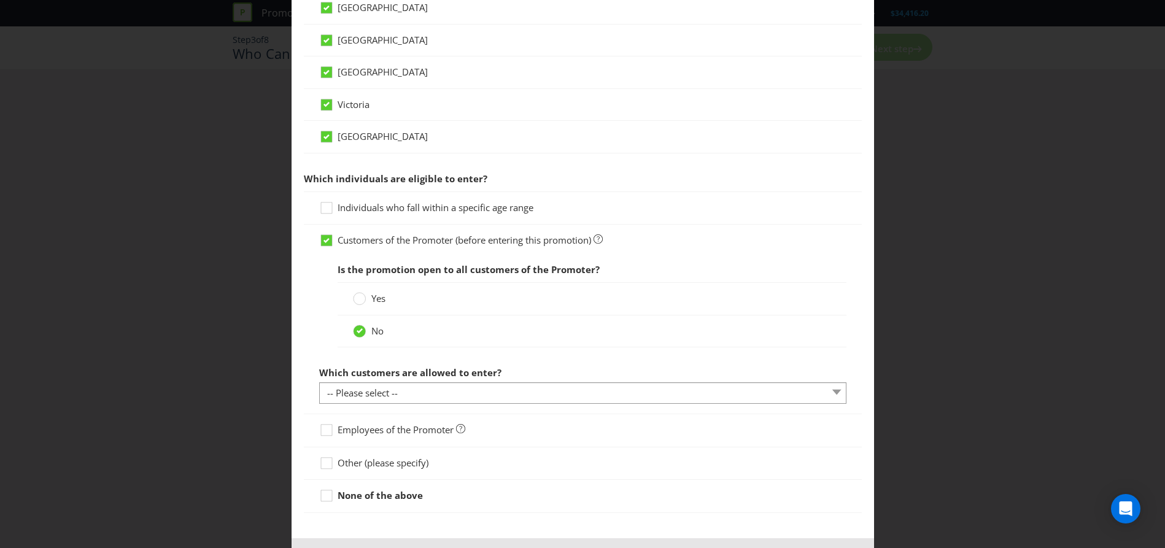
scroll to position [491, 0]
